Goal: Transaction & Acquisition: Purchase product/service

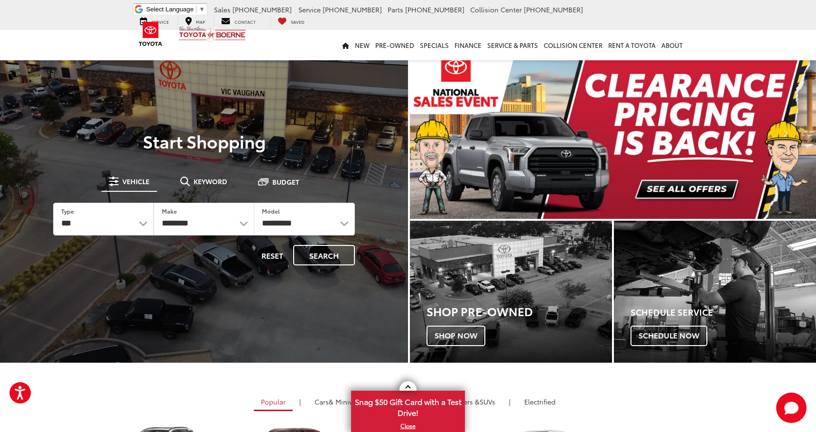
click at [684, 193] on img "carousel slide number 1 of 2" at bounding box center [613, 132] width 406 height 171
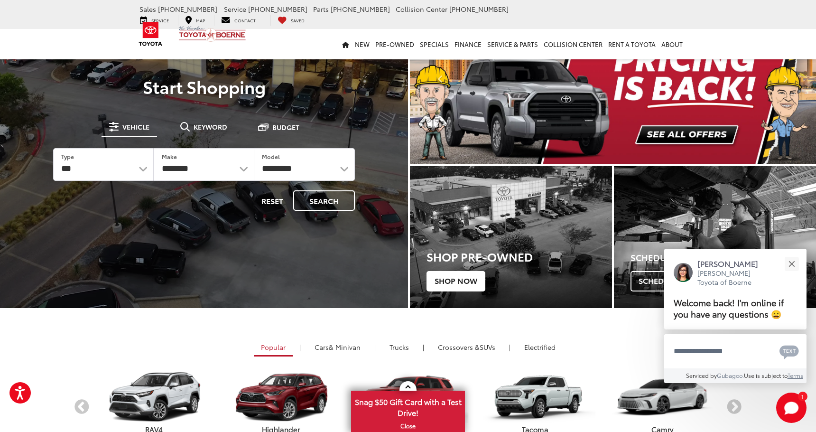
scroll to position [61, 0]
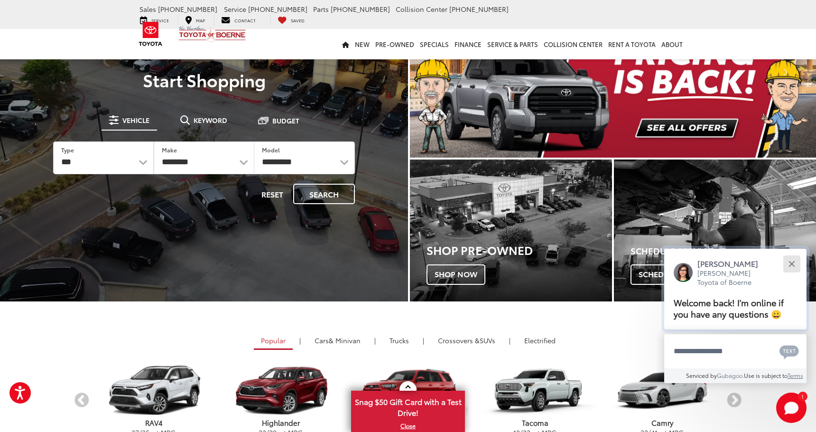
click at [793, 266] on button "Close" at bounding box center [791, 263] width 20 height 20
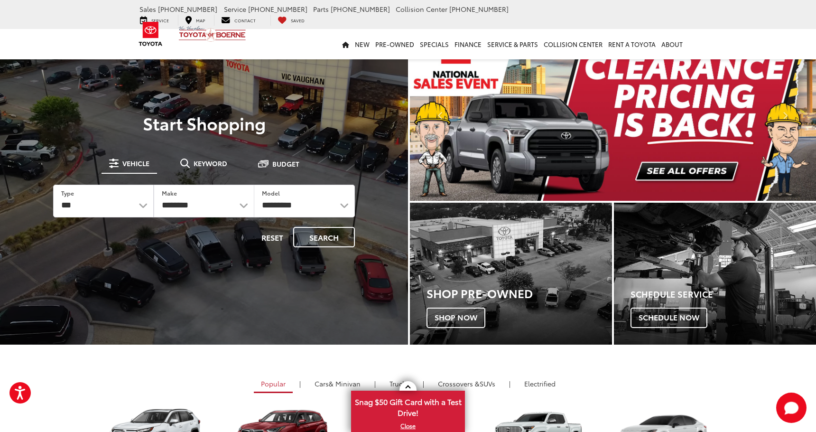
scroll to position [0, 0]
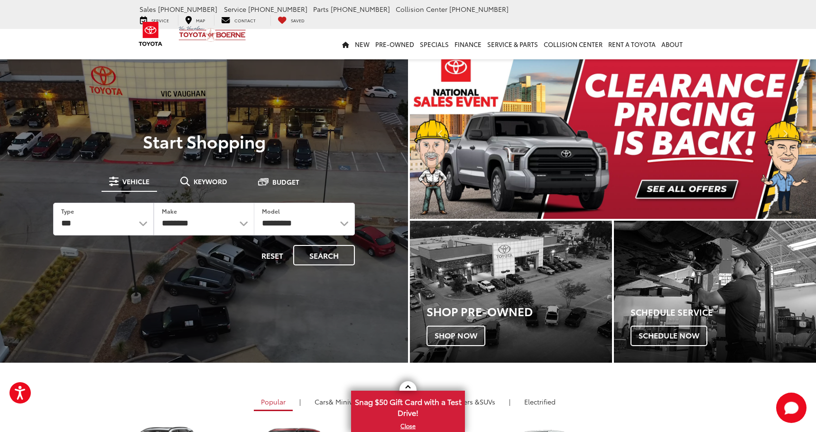
click at [674, 188] on img "carousel slide number 1 of 2" at bounding box center [613, 132] width 406 height 171
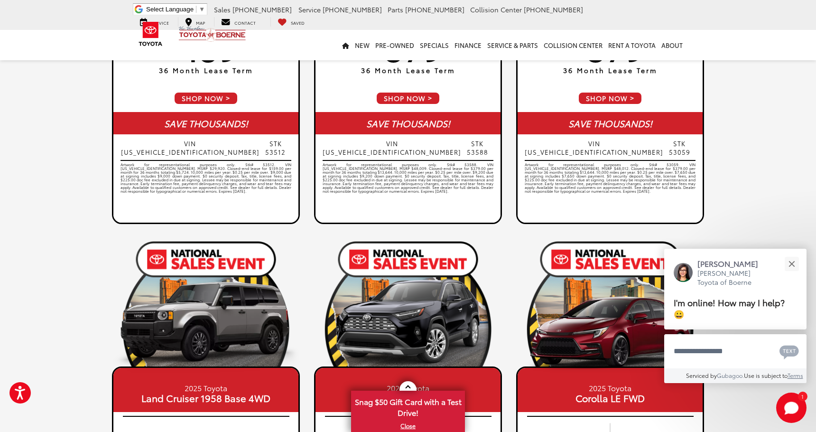
scroll to position [690, 0]
